Goal: Information Seeking & Learning: Learn about a topic

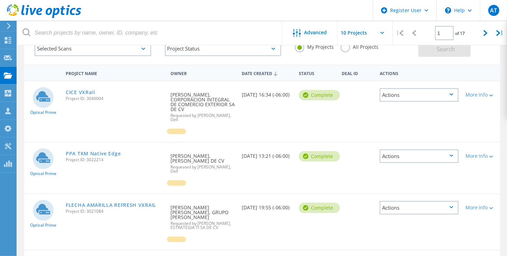
scroll to position [77, 0]
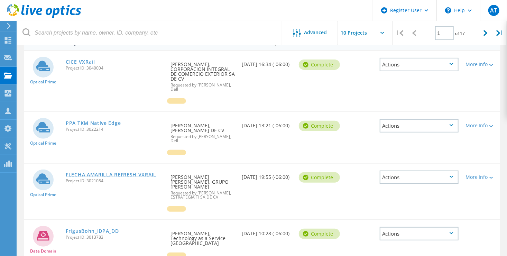
click at [134, 172] on link "FLECHA AMARILLA REFRESH VXRAIL" at bounding box center [111, 174] width 91 height 5
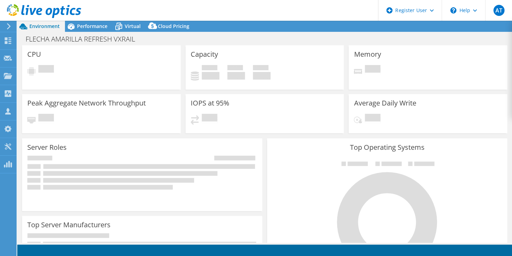
select select "USD"
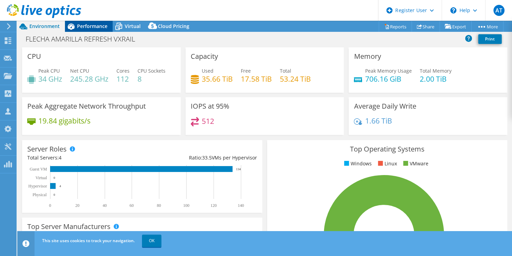
click at [102, 27] on span "Performance" at bounding box center [92, 26] width 30 height 7
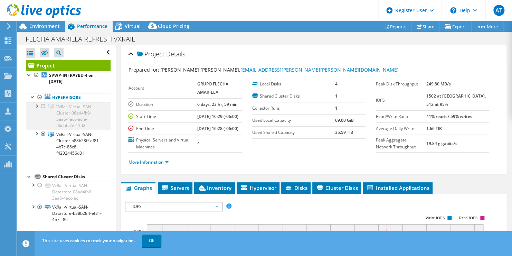
click at [42, 106] on div at bounding box center [43, 106] width 7 height 8
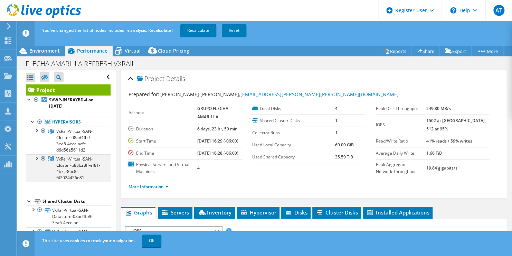
click at [42, 157] on div at bounding box center [43, 158] width 7 height 8
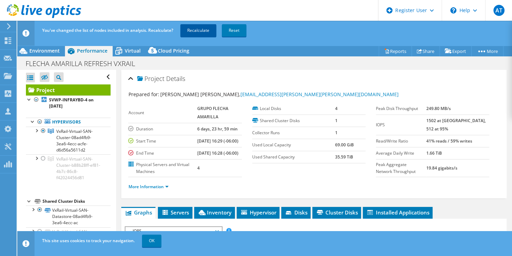
click at [206, 29] on link "Recalculate" at bounding box center [198, 30] width 36 height 12
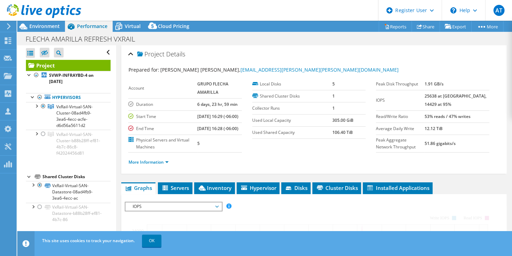
drag, startPoint x: 50, startPoint y: 23, endPoint x: 51, endPoint y: 26, distance: 3.6
click at [50, 23] on div at bounding box center [40, 11] width 81 height 23
click at [51, 26] on span "Environment" at bounding box center [44, 26] width 30 height 7
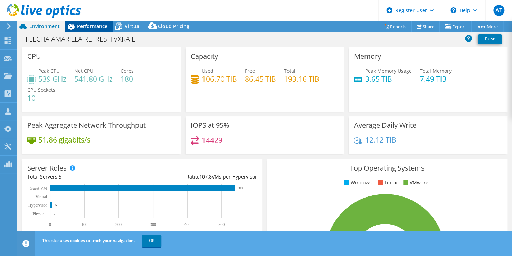
click at [96, 28] on span "Performance" at bounding box center [92, 26] width 30 height 7
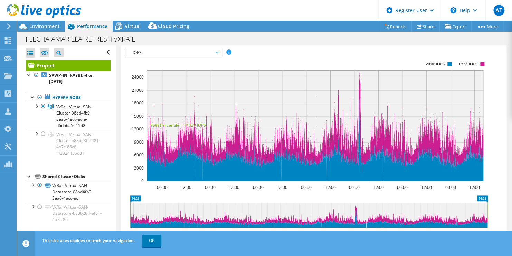
scroll to position [164, 0]
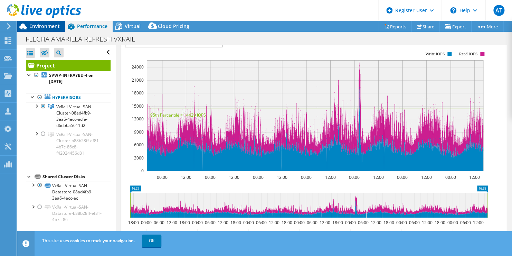
click at [52, 28] on span "Environment" at bounding box center [44, 26] width 30 height 7
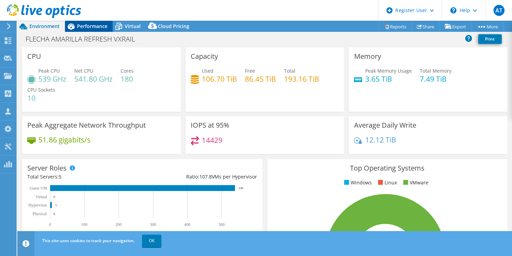
click at [93, 27] on span "Performance" at bounding box center [92, 26] width 30 height 7
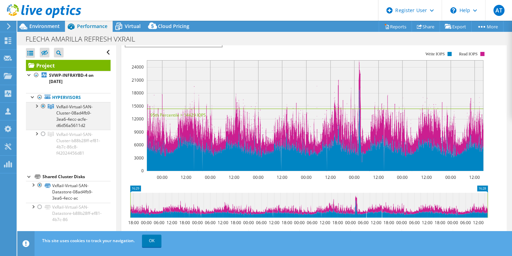
click at [38, 106] on div at bounding box center [36, 105] width 7 height 7
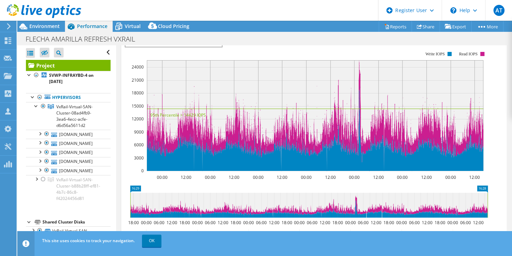
scroll to position [116, 0]
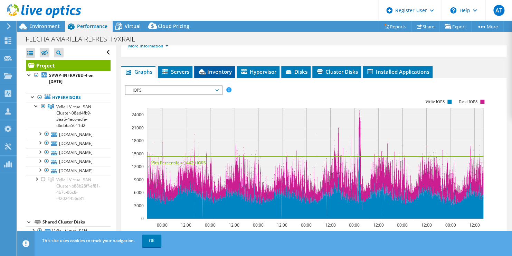
click at [220, 75] on span "Inventory" at bounding box center [215, 71] width 34 height 7
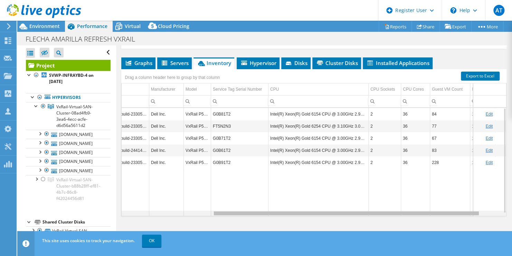
scroll to position [0, 0]
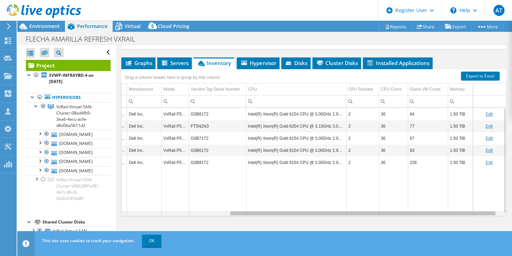
drag, startPoint x: 339, startPoint y: 212, endPoint x: 459, endPoint y: 221, distance: 120.7
click at [459, 221] on body "AT Dell User Adriana Trinidad Adriana.Trinidad@Dell.com Dell My Profile Log Out…" at bounding box center [256, 128] width 512 height 256
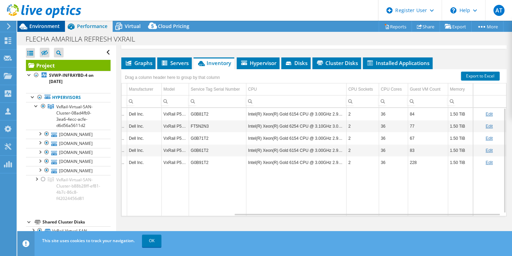
drag, startPoint x: 54, startPoint y: 21, endPoint x: 53, endPoint y: 25, distance: 4.3
click at [53, 25] on div "AT Dell User Adriana Trinidad Adriana.Trinidad@Dell.com Dell My Profile Log Out…" at bounding box center [256, 128] width 512 height 256
click at [53, 25] on span "Environment" at bounding box center [44, 26] width 30 height 7
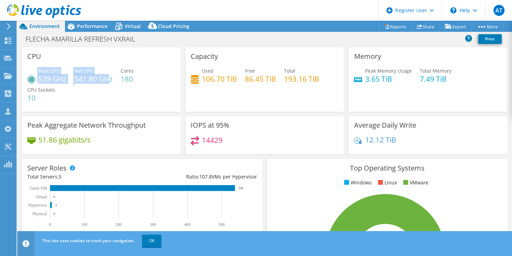
drag, startPoint x: 111, startPoint y: 80, endPoint x: 35, endPoint y: 76, distance: 76.5
click at [35, 76] on div "Peak CPU 539 GHz Net CPU 541.80 GHz Cores 180 CPU Sockets 10" at bounding box center [101, 87] width 148 height 41
click at [149, 94] on div "Peak CPU 539 GHz Net CPU 541.80 GHz Cores 180 CPU Sockets 10" at bounding box center [101, 87] width 148 height 41
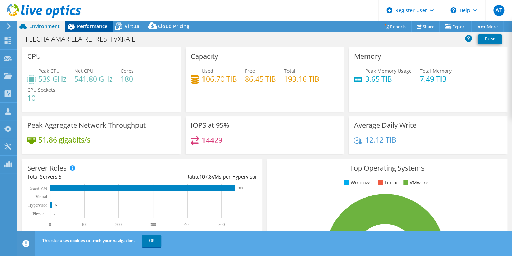
click at [83, 23] on span "Performance" at bounding box center [92, 26] width 30 height 7
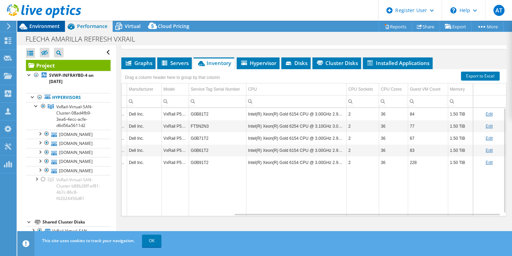
click at [49, 26] on span "Environment" at bounding box center [44, 26] width 30 height 7
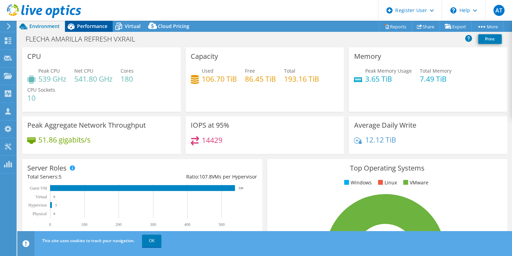
click at [94, 29] on span "Performance" at bounding box center [92, 26] width 30 height 7
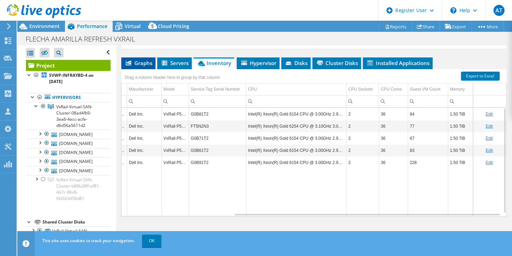
click at [134, 65] on span "Graphs" at bounding box center [138, 62] width 27 height 7
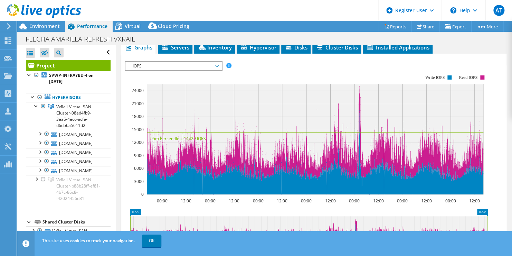
click at [166, 70] on span "IOPS" at bounding box center [173, 66] width 89 height 8
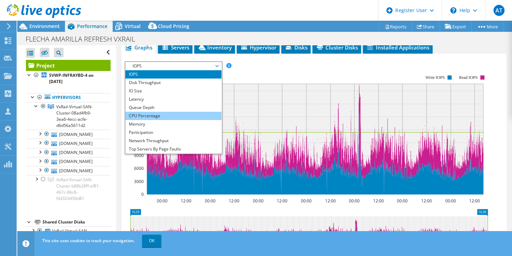
click at [166, 120] on li "CPU Percentage" at bounding box center [173, 116] width 96 height 8
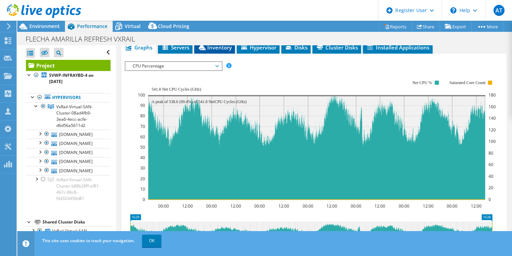
click at [224, 51] on span "Inventory" at bounding box center [215, 47] width 34 height 7
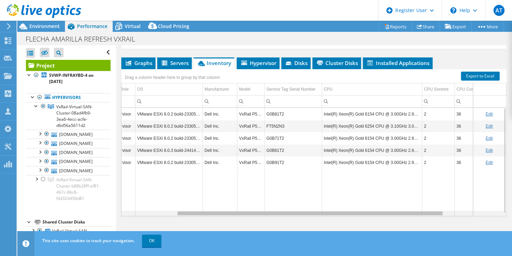
scroll to position [0, 78]
drag, startPoint x: 317, startPoint y: 213, endPoint x: 377, endPoint y: 207, distance: 60.1
click at [377, 207] on body "AT Dell User Adriana Trinidad Adriana.Trinidad@Dell.com Dell My Profile Log Out…" at bounding box center [256, 128] width 512 height 256
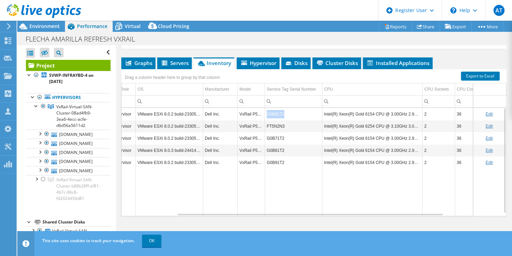
copy td "G0B81T2"
drag, startPoint x: 286, startPoint y: 112, endPoint x: 266, endPoint y: 111, distance: 19.7
click at [266, 111] on td "G0B81T2" at bounding box center [293, 114] width 57 height 12
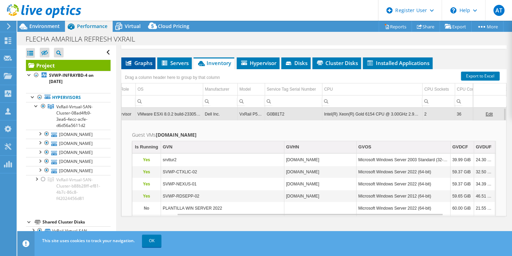
click at [150, 62] on span "Graphs" at bounding box center [138, 62] width 27 height 7
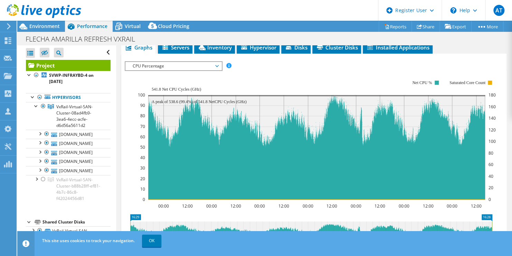
scroll to position [0, 0]
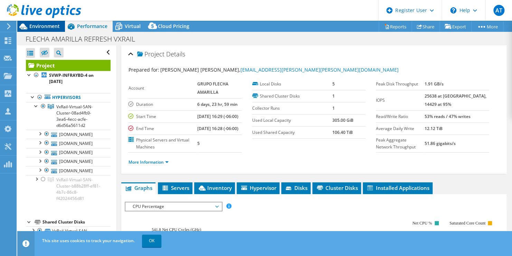
click at [39, 30] on div "Environment" at bounding box center [41, 26] width 48 height 11
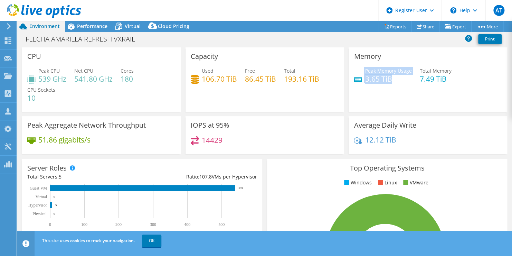
drag, startPoint x: 359, startPoint y: 69, endPoint x: 402, endPoint y: 80, distance: 45.0
click at [402, 80] on div "Peak Memory Usage 3.65 TiB" at bounding box center [383, 75] width 58 height 16
click at [402, 80] on h4 "3.65 TiB" at bounding box center [388, 79] width 47 height 8
click at [79, 29] on div "Performance" at bounding box center [89, 26] width 48 height 11
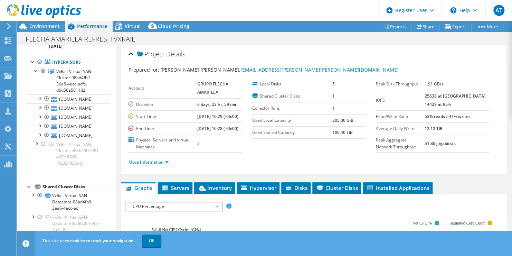
scroll to position [17, 0]
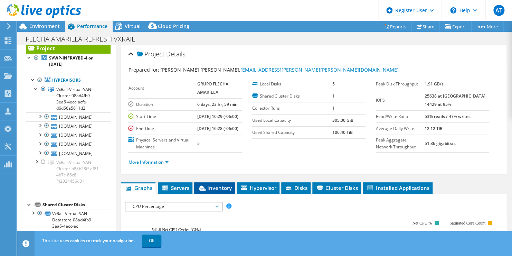
click at [232, 194] on li "Inventory" at bounding box center [214, 188] width 41 height 12
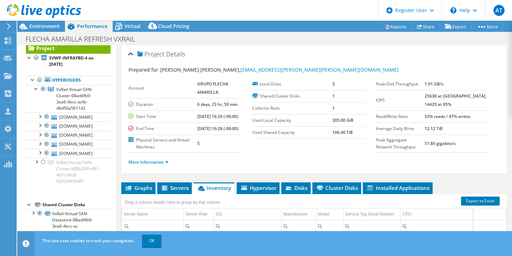
scroll to position [140, 0]
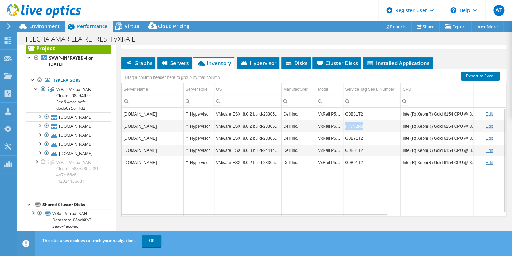
drag, startPoint x: 365, startPoint y: 125, endPoint x: 345, endPoint y: 124, distance: 20.1
click at [345, 124] on td "FT5N2N3" at bounding box center [371, 126] width 57 height 12
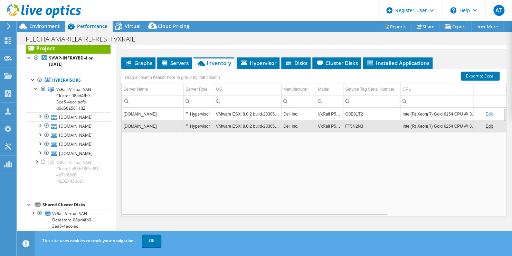
copy td "FT5N2N3"
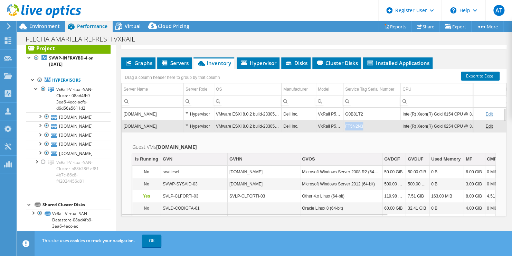
drag, startPoint x: 363, startPoint y: 125, endPoint x: 346, endPoint y: 124, distance: 17.0
click at [346, 124] on td "FT5N2N3" at bounding box center [371, 126] width 57 height 12
copy td "FT5N2N3"
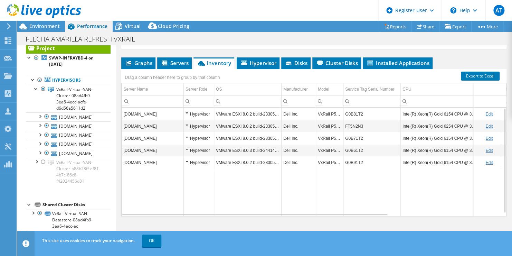
click at [351, 127] on td "FT5N2N3" at bounding box center [371, 126] width 57 height 12
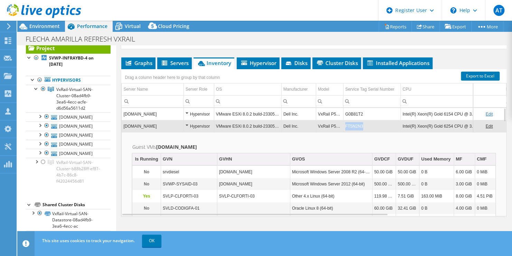
copy td "FT5N2N3"
drag, startPoint x: 364, startPoint y: 125, endPoint x: 346, endPoint y: 126, distance: 18.0
click at [346, 126] on td "FT5N2N3" at bounding box center [371, 126] width 57 height 12
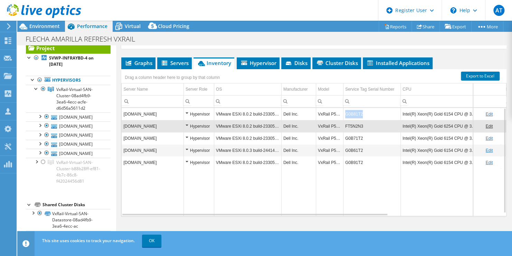
drag, startPoint x: 366, startPoint y: 111, endPoint x: 345, endPoint y: 114, distance: 21.3
click at [345, 114] on td "G0B81T2" at bounding box center [371, 114] width 57 height 12
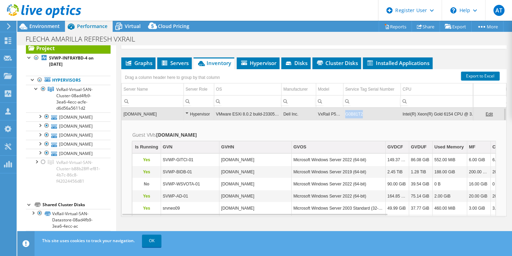
drag, startPoint x: 365, startPoint y: 116, endPoint x: 344, endPoint y: 118, distance: 21.2
click at [344, 118] on td "G0B81T2" at bounding box center [371, 114] width 57 height 12
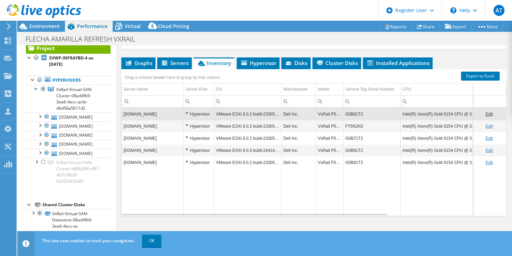
copy td "G0B81T2"
drag, startPoint x: 371, startPoint y: 115, endPoint x: 340, endPoint y: 114, distance: 30.4
click at [340, 114] on tr "sflp-esxprod-3.primeraplus.com Hypervisor VMware ESXi 8.0.2 build-23305546 Dell…" at bounding box center [391, 114] width 539 height 12
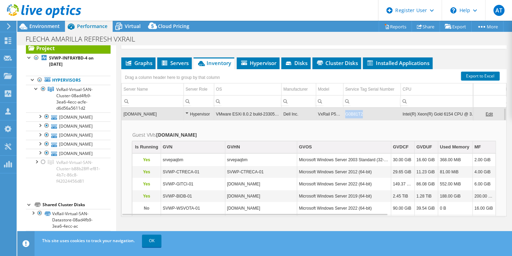
copy td "G0B81T2"
drag, startPoint x: 374, startPoint y: 115, endPoint x: 343, endPoint y: 115, distance: 30.4
click at [343, 115] on td "G0B81T2" at bounding box center [371, 114] width 57 height 12
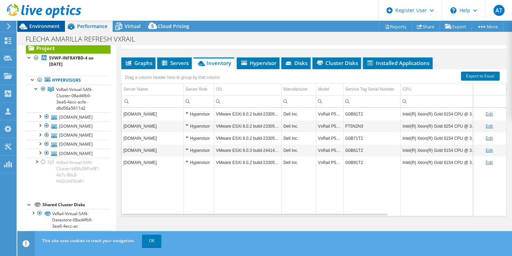
click at [53, 29] on span "Environment" at bounding box center [44, 26] width 30 height 7
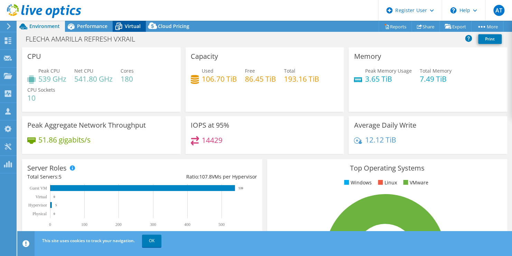
click at [127, 30] on div "Virtual" at bounding box center [129, 26] width 33 height 11
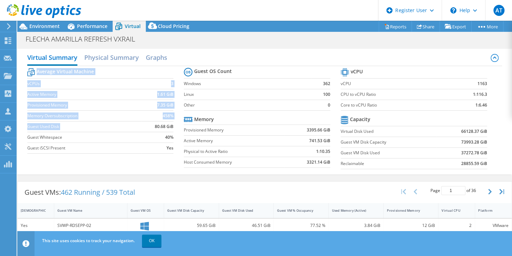
drag, startPoint x: 148, startPoint y: 124, endPoint x: 175, endPoint y: 126, distance: 27.0
click at [175, 126] on section "Average Virtual Machine vCPUs 3 Active Memory 1.61 GiB Provisioned Memory 7.35 …" at bounding box center [105, 111] width 157 height 91
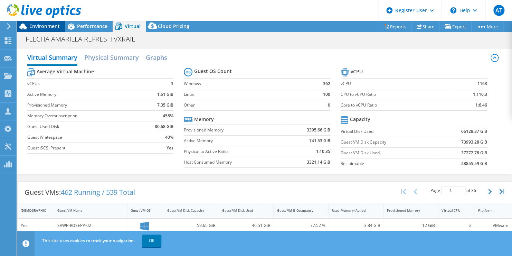
click at [58, 24] on span "Environment" at bounding box center [44, 26] width 30 height 7
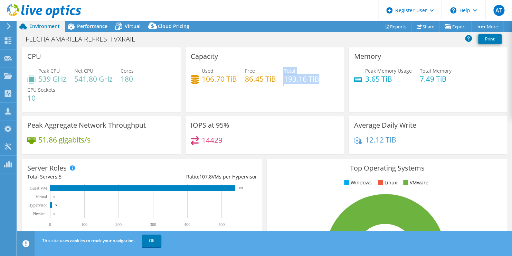
drag, startPoint x: 280, startPoint y: 69, endPoint x: 324, endPoint y: 77, distance: 44.6
click at [324, 77] on div "Used 106.70 TiB Free 86.45 TiB Total 193.16 TiB" at bounding box center [265, 78] width 148 height 22
click at [89, 26] on span "Performance" at bounding box center [92, 26] width 30 height 7
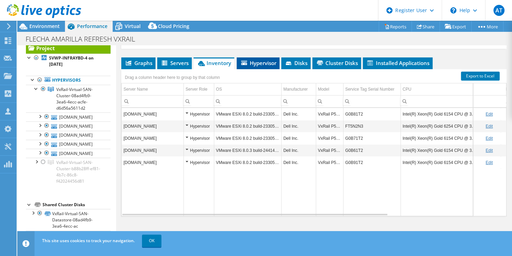
click at [260, 63] on span "Hypervisor" at bounding box center [258, 62] width 36 height 7
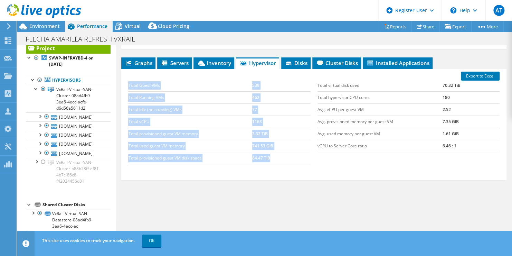
drag, startPoint x: 275, startPoint y: 158, endPoint x: 127, endPoint y: 160, distance: 148.3
click at [127, 160] on div "Total Guest VMs 539 Total Running VMs 462 Total Idle (not-running) VMs 77 Total…" at bounding box center [219, 122] width 189 height 99
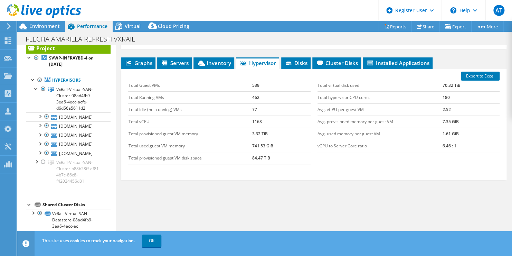
click at [314, 189] on div "Graphs Servers Inventory Hypervisor Disks Cluster Disks Installed Applications …" at bounding box center [313, 143] width 385 height 173
drag, startPoint x: 283, startPoint y: 160, endPoint x: 166, endPoint y: 160, distance: 117.2
click at [166, 160] on tr "Total provisioned guest VM disk space 84.47 TiB" at bounding box center [219, 158] width 182 height 12
click at [34, 25] on span "Environment" at bounding box center [44, 26] width 30 height 7
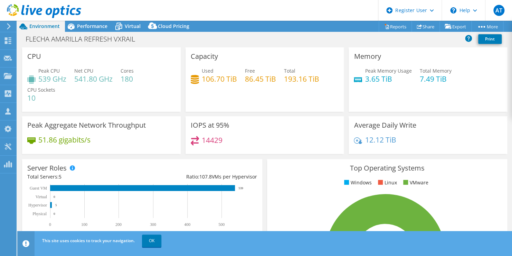
click at [92, 19] on header "AT Dell User Adriana Trinidad Adriana.Trinidad@Dell.com Dell My Profile Log Out…" at bounding box center [256, 10] width 512 height 21
click at [93, 22] on div "Performance" at bounding box center [89, 26] width 48 height 11
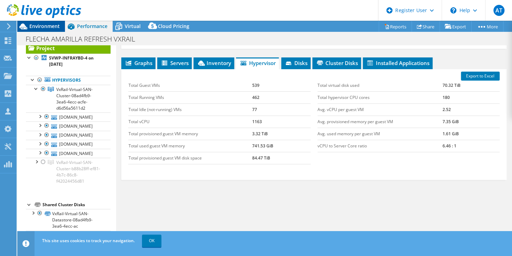
click at [35, 26] on span "Environment" at bounding box center [44, 26] width 30 height 7
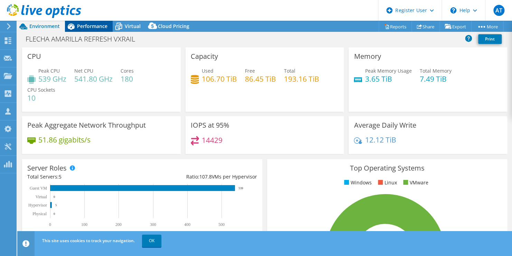
click at [92, 28] on span "Performance" at bounding box center [92, 26] width 30 height 7
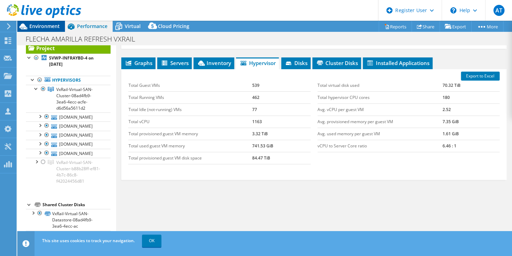
click at [46, 26] on span "Environment" at bounding box center [44, 26] width 30 height 7
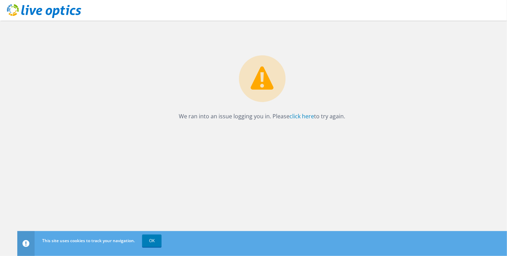
click at [60, 14] on icon at bounding box center [44, 11] width 74 height 14
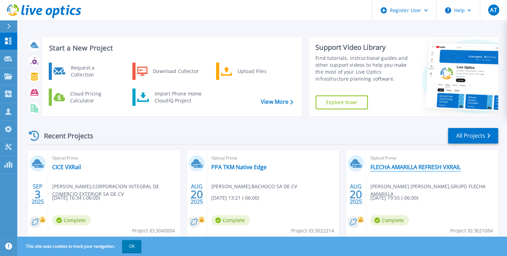
click at [436, 167] on link "FLECHA AMARILLA REFRESH VXRAIL" at bounding box center [415, 167] width 90 height 7
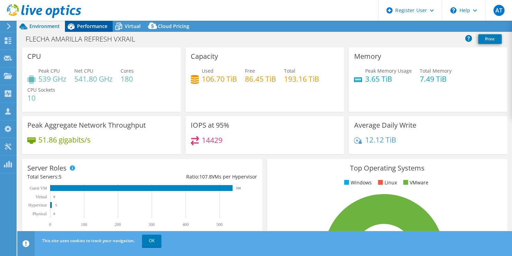
click at [102, 30] on div "Performance" at bounding box center [89, 26] width 48 height 11
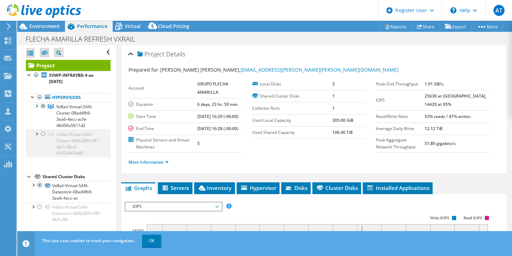
click at [45, 133] on div at bounding box center [43, 134] width 7 height 8
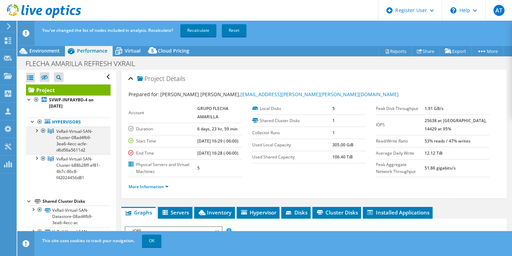
click at [43, 130] on div at bounding box center [43, 131] width 7 height 8
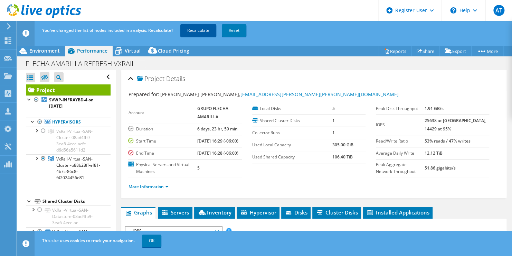
click at [209, 32] on link "Recalculate" at bounding box center [198, 30] width 36 height 12
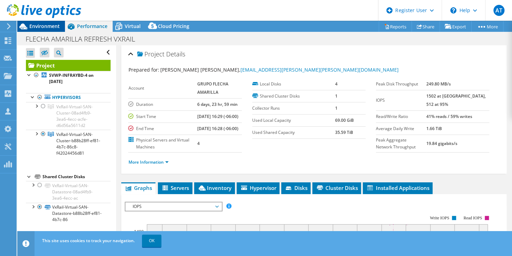
click at [40, 28] on span "Environment" at bounding box center [44, 26] width 30 height 7
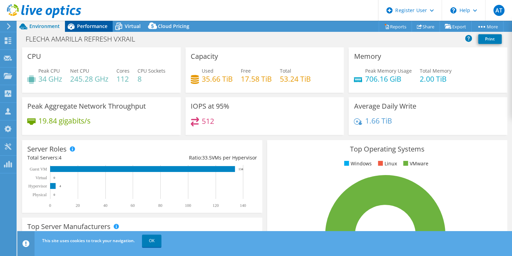
click at [101, 28] on span "Performance" at bounding box center [92, 26] width 30 height 7
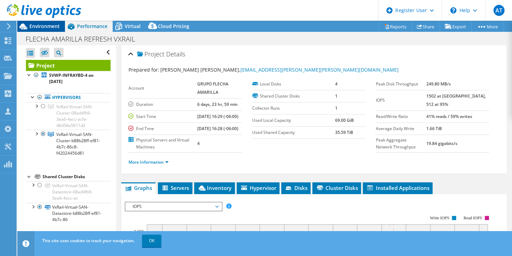
click at [59, 28] on span "Environment" at bounding box center [44, 26] width 30 height 7
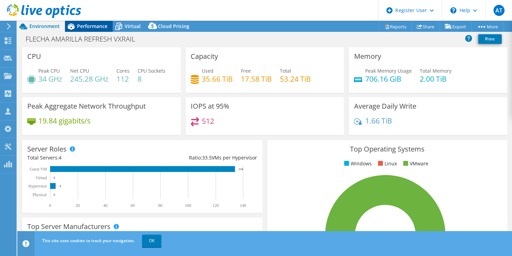
click at [101, 29] on span "Performance" at bounding box center [92, 26] width 30 height 7
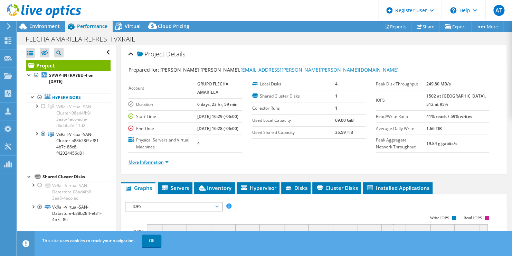
click at [157, 165] on link "More Information" at bounding box center [148, 162] width 40 height 6
